Goal: Check status: Check status

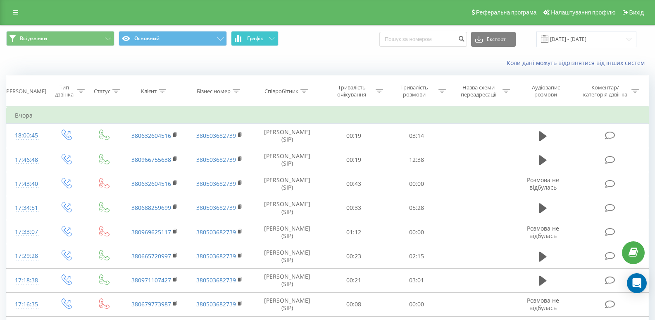
click at [254, 39] on span "Графік" at bounding box center [255, 39] width 16 height 6
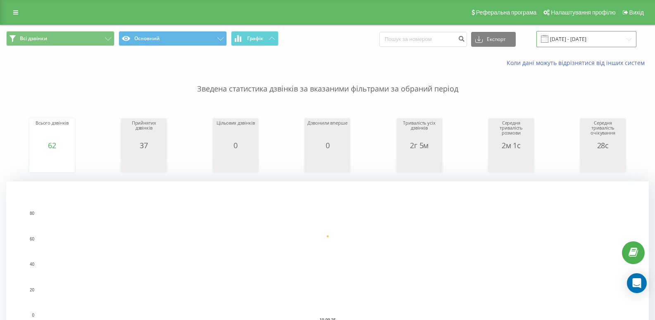
drag, startPoint x: 567, startPoint y: 38, endPoint x: 558, endPoint y: 41, distance: 9.5
click at [567, 38] on input "[DATE] - [DATE]" at bounding box center [587, 39] width 100 height 16
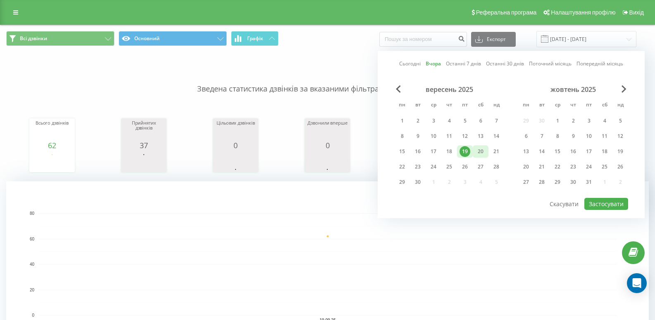
click at [483, 152] on div "20" at bounding box center [481, 151] width 11 height 11
click at [597, 203] on button "Застосувати" at bounding box center [607, 204] width 44 height 12
type input "20.09.2025 - 20.09.2025"
